Goal: Navigation & Orientation: Find specific page/section

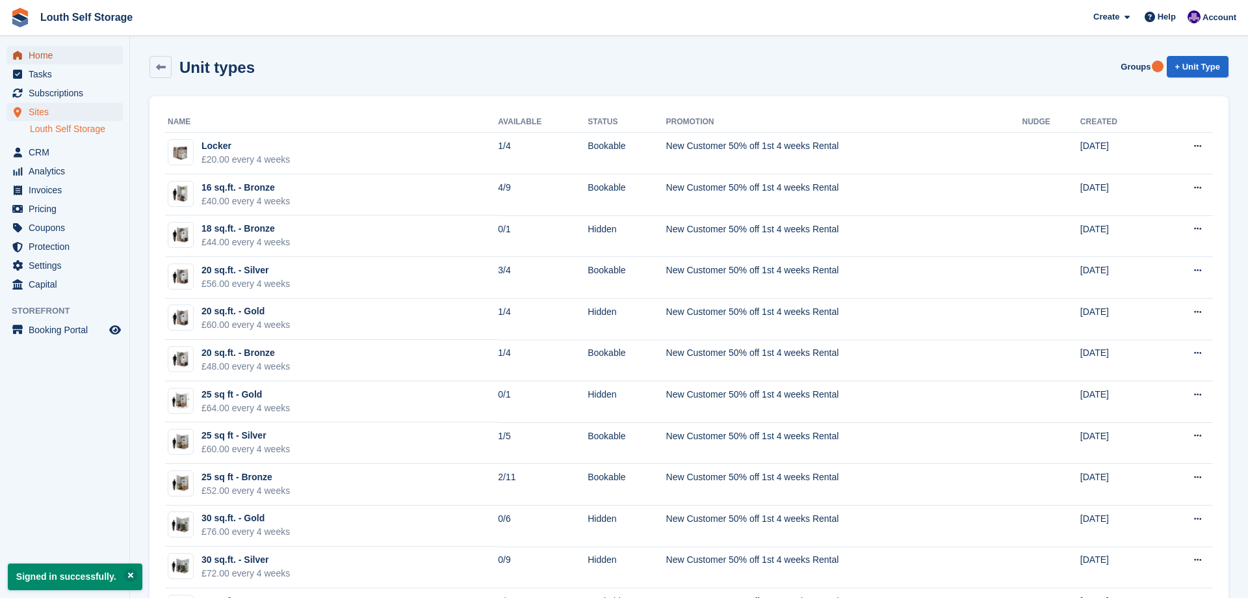
click at [38, 53] on span "Home" at bounding box center [68, 55] width 78 height 18
